Goal: Information Seeking & Learning: Find specific page/section

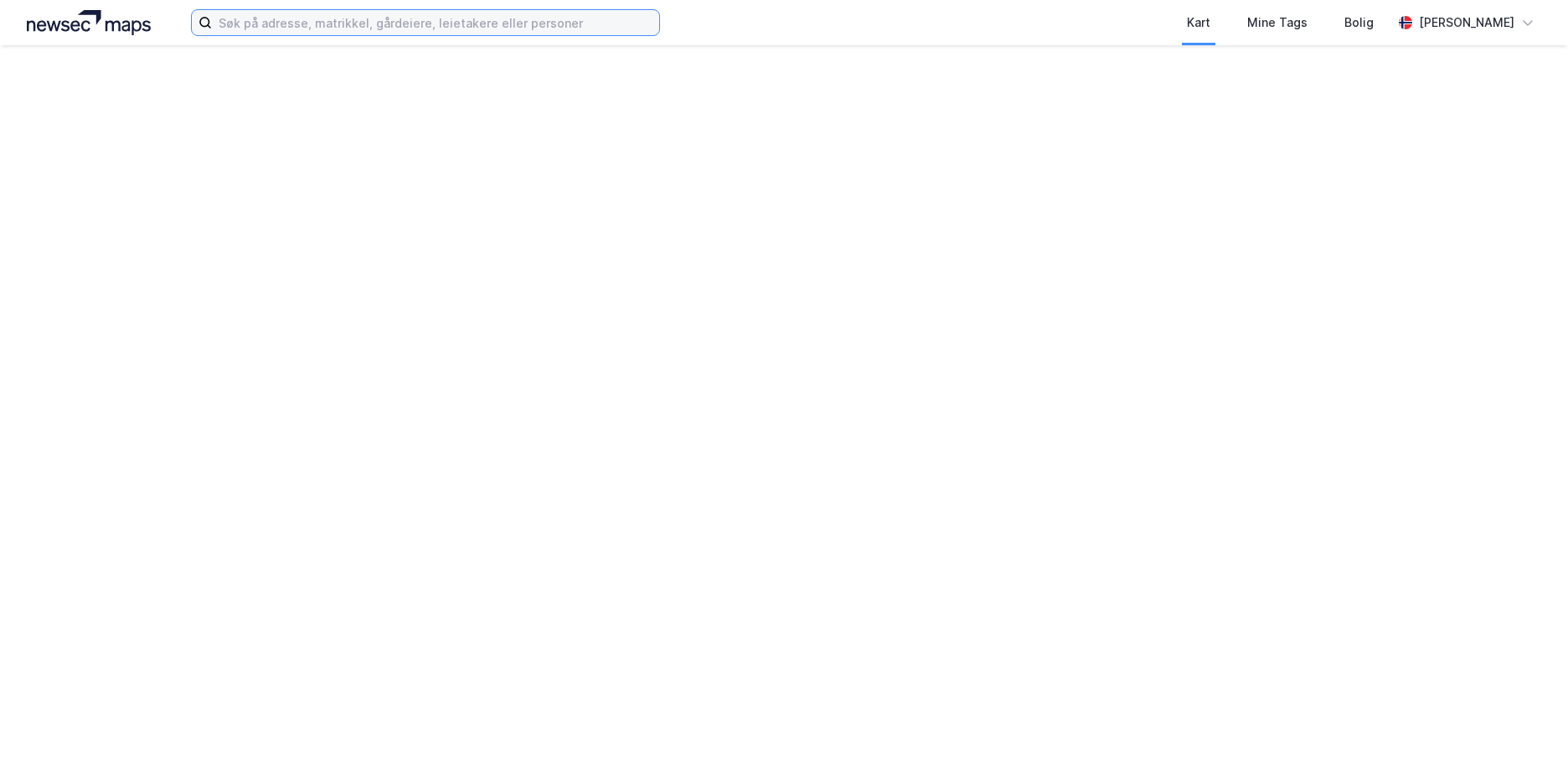
click at [281, 19] on input at bounding box center [435, 23] width 447 height 25
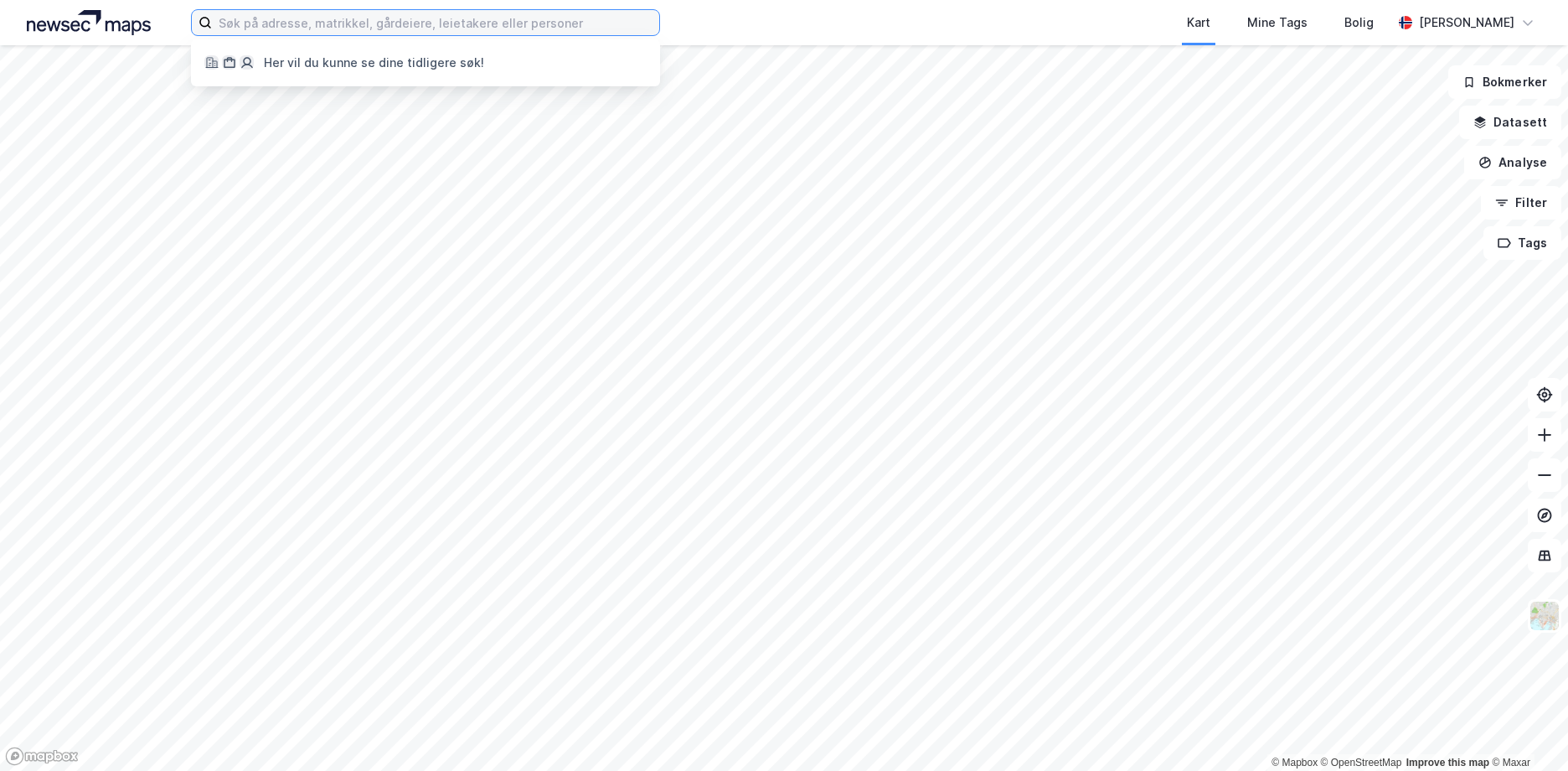
paste input "931535293"
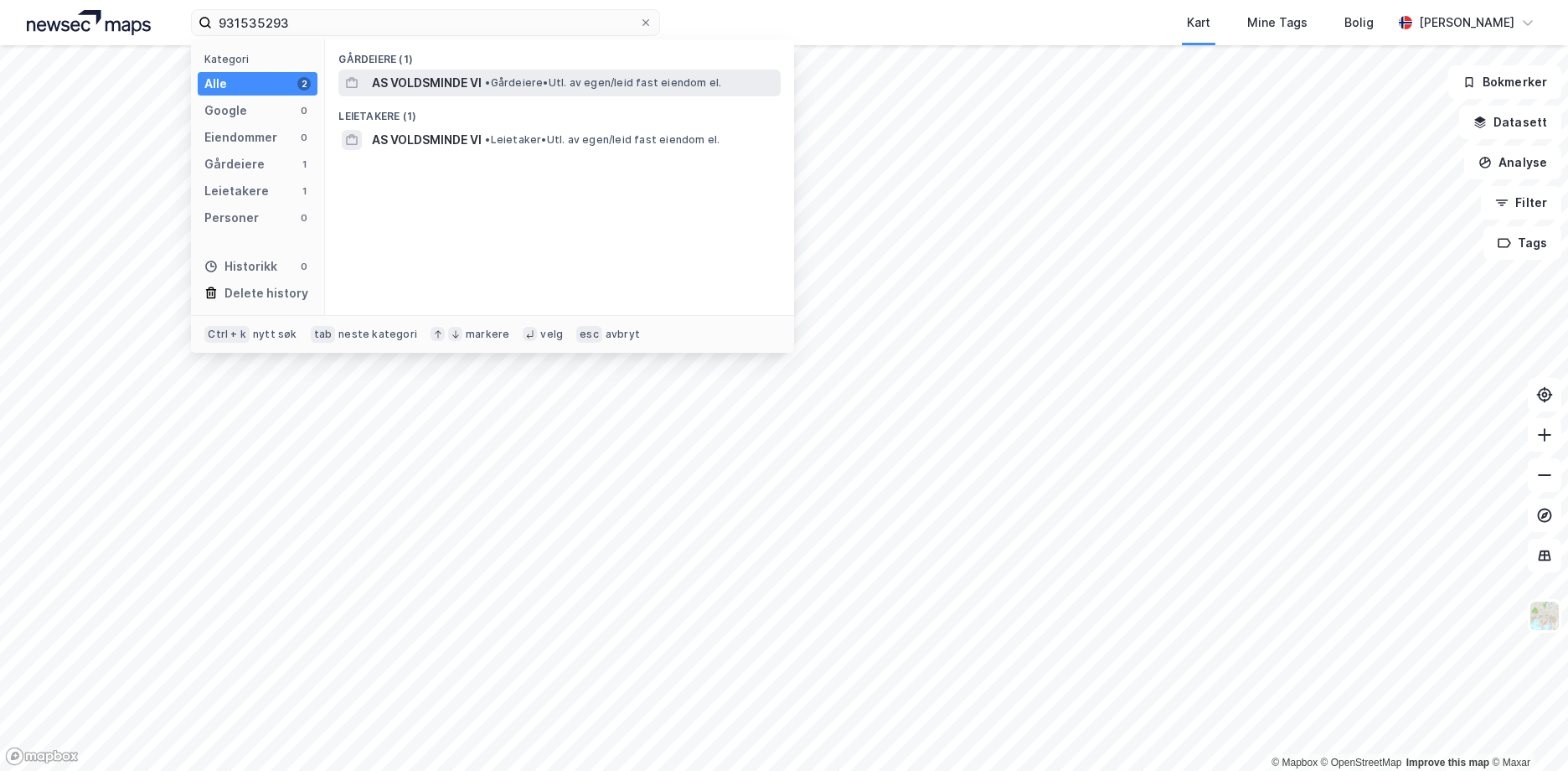
click at [489, 83] on span "•" at bounding box center [487, 82] width 5 height 12
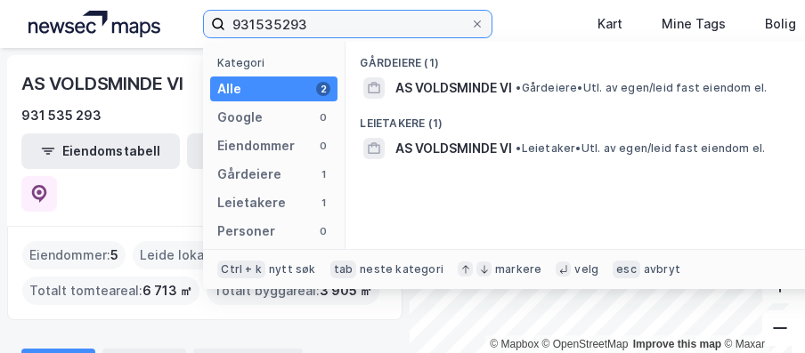
drag, startPoint x: 318, startPoint y: 27, endPoint x: 187, endPoint y: 8, distance: 132.2
click at [187, 8] on div "931535293 Kategori Alle 2 Google 0 Eiendommer 0 Gårdeiere 1 Leietakere 1 Person…" at bounding box center [402, 24] width 805 height 48
click at [333, 25] on input "931535293" at bounding box center [347, 24] width 245 height 27
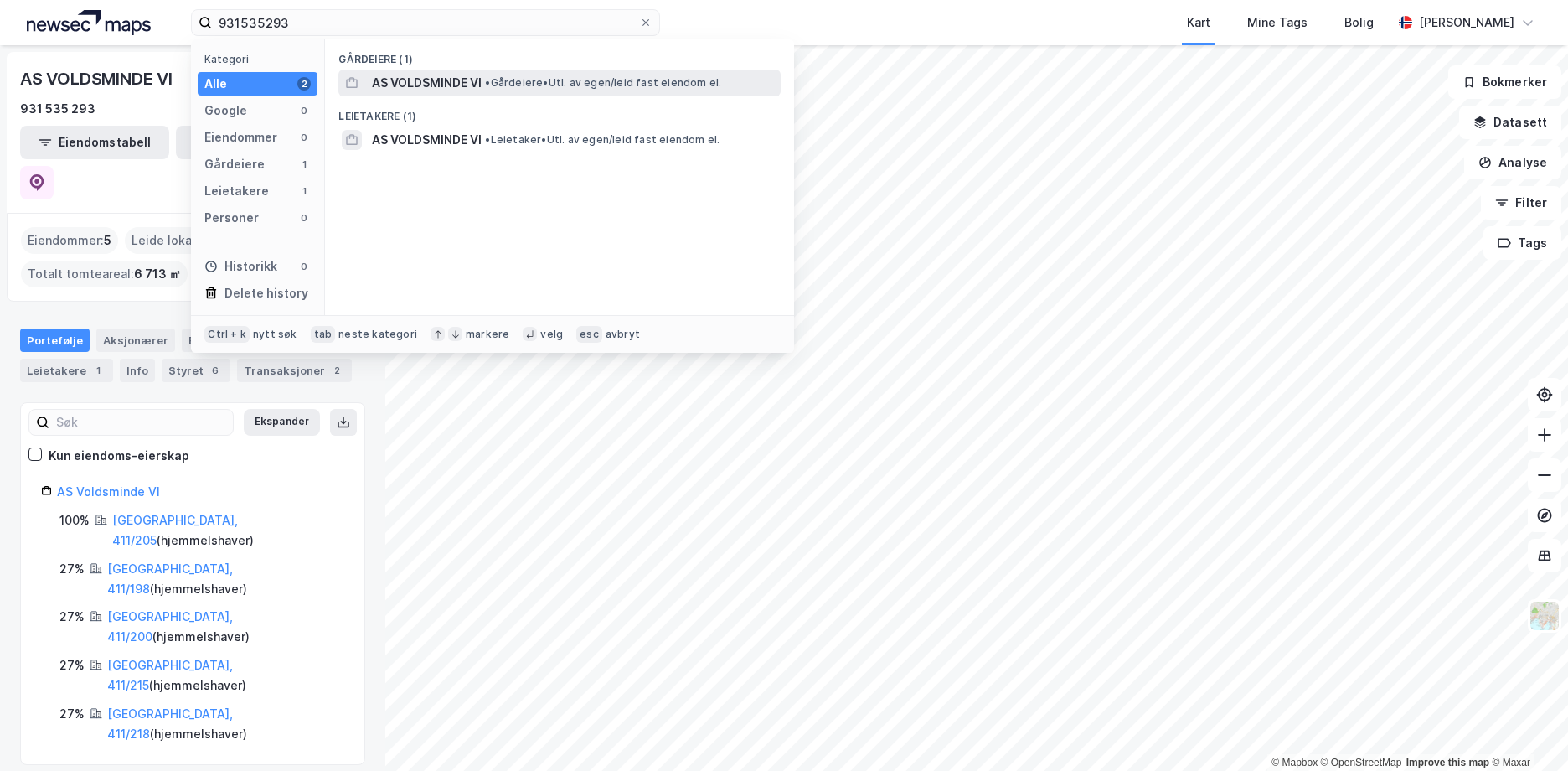
click at [449, 80] on span "AS VOLDSMINDE VI" at bounding box center [426, 82] width 110 height 20
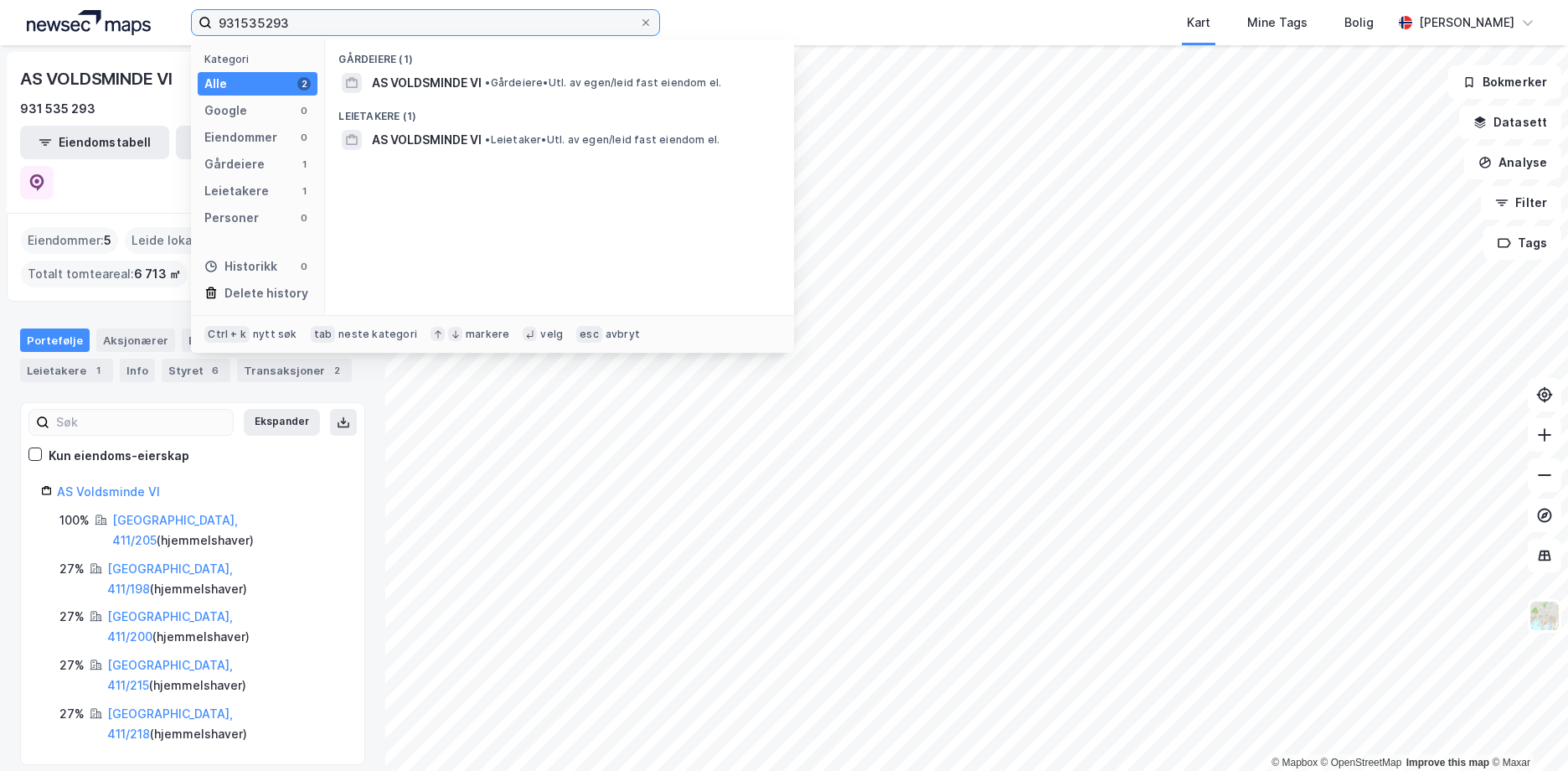
drag, startPoint x: 310, startPoint y: 19, endPoint x: 0, endPoint y: 8, distance: 310.2
click at [0, 8] on html "931535293 Kategori Alle 2 Google 0 Eiendommer 0 Gårdeiere 1 Leietakere 1 Person…" at bounding box center [784, 385] width 1568 height 771
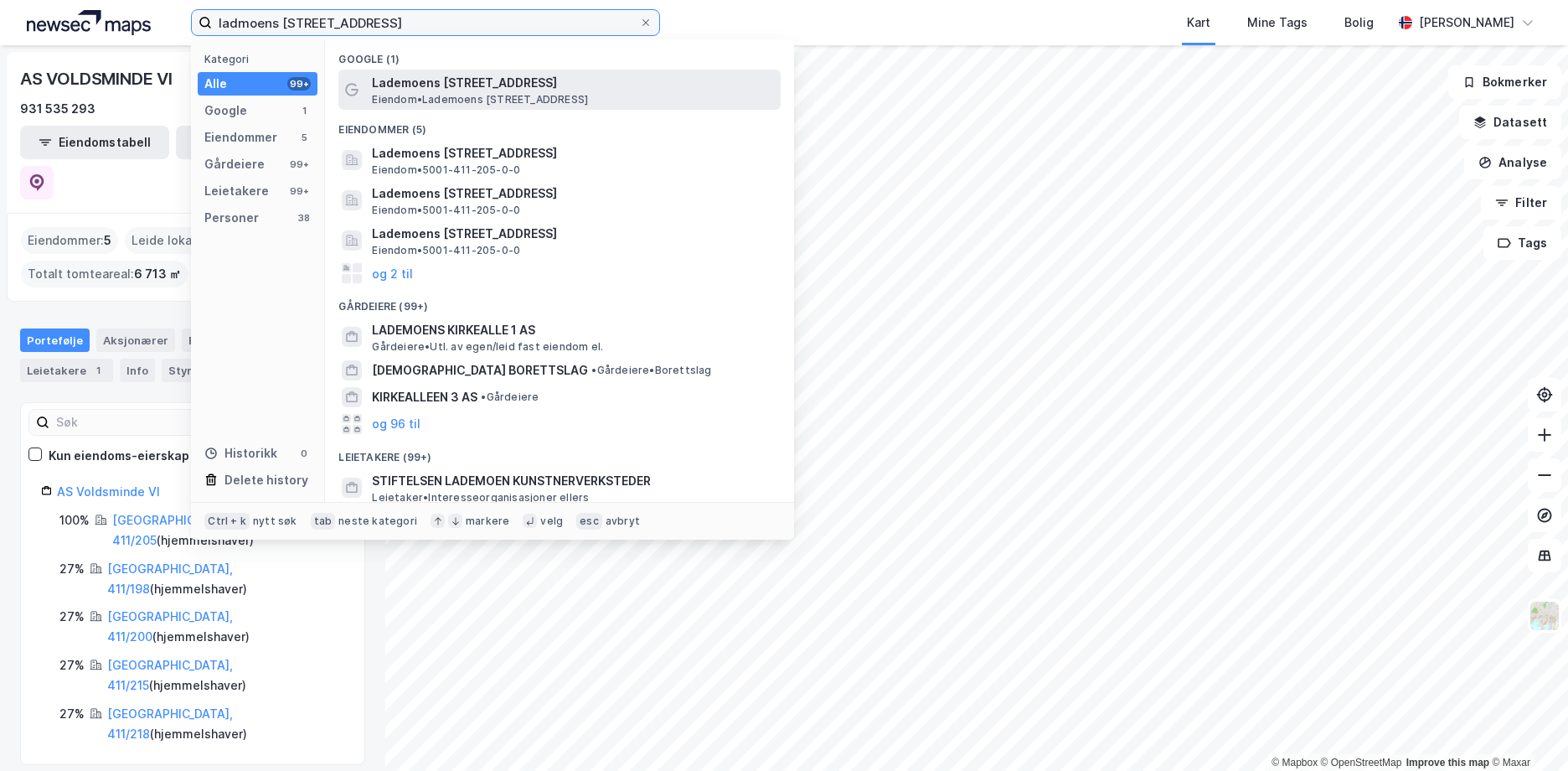
type input "ladmoens [STREET_ADDRESS]"
click at [485, 88] on span "Lademoens [STREET_ADDRESS]" at bounding box center [572, 82] width 402 height 20
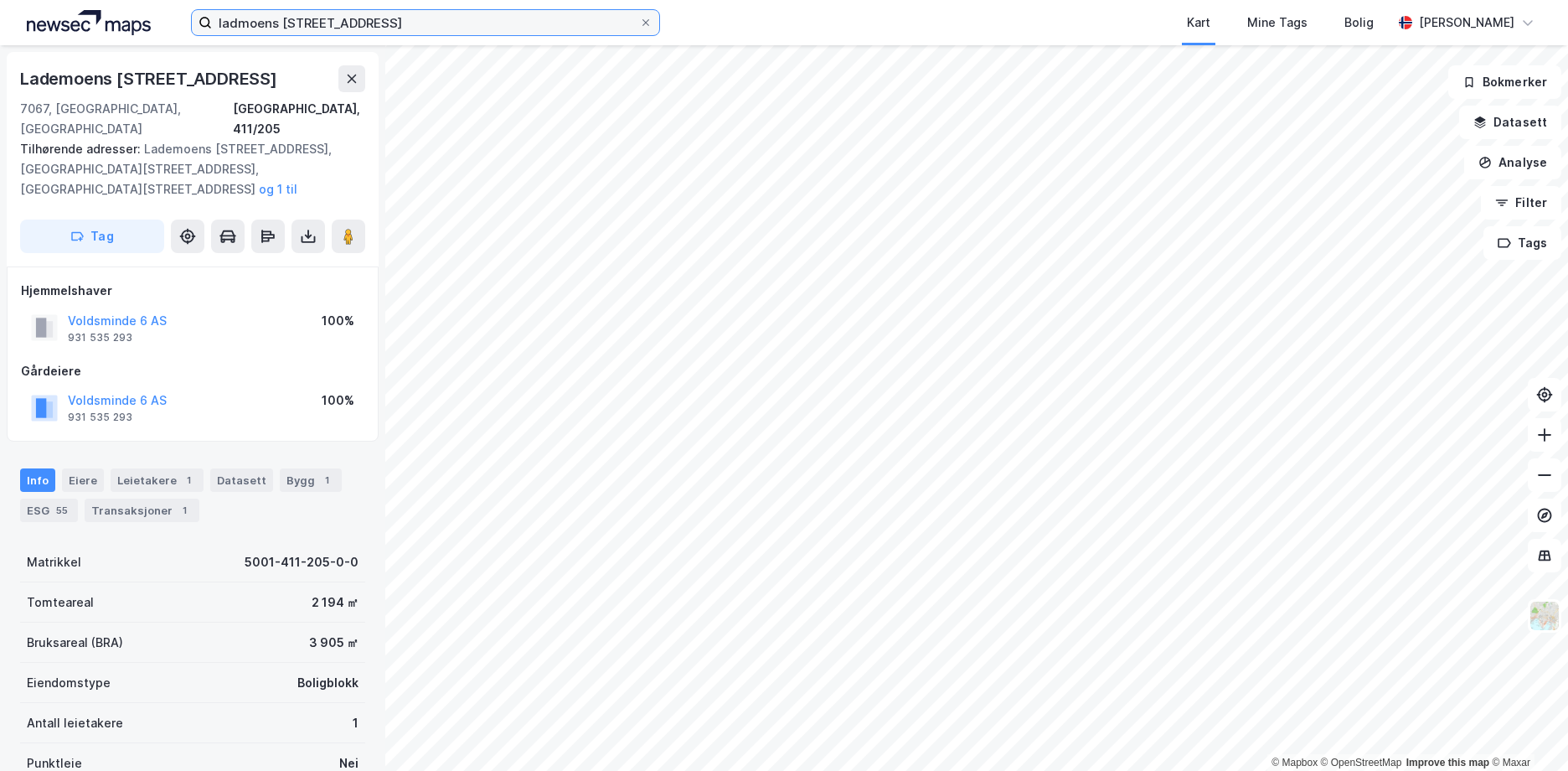
click at [385, 23] on input "ladmoens [STREET_ADDRESS]" at bounding box center [425, 23] width 427 height 25
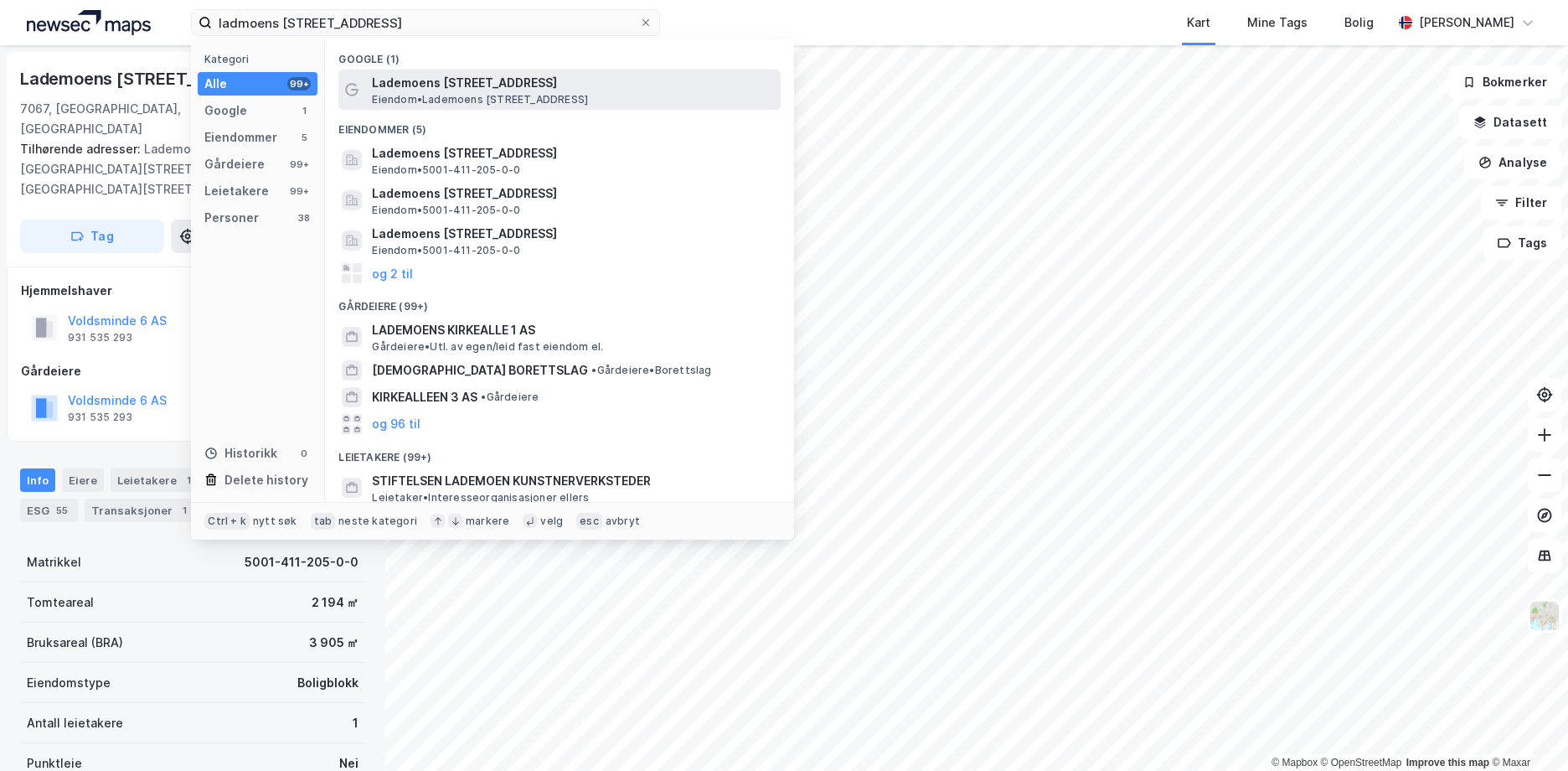
click at [483, 83] on span "Lademoens [STREET_ADDRESS]" at bounding box center [572, 82] width 402 height 20
